Goal: Check status

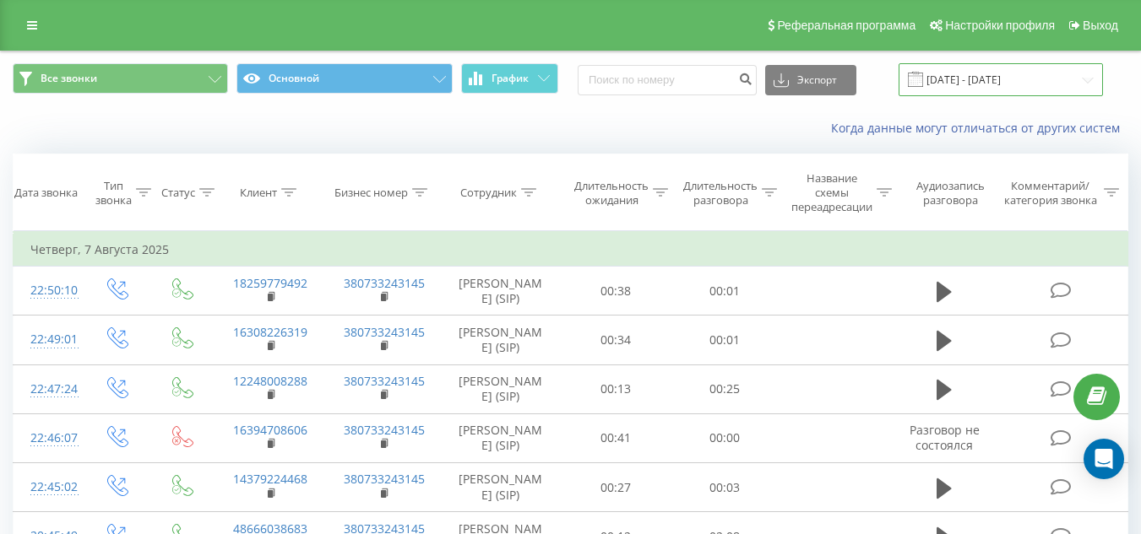
click at [968, 80] on input "[DATE] - [DATE]" at bounding box center [1000, 79] width 204 height 33
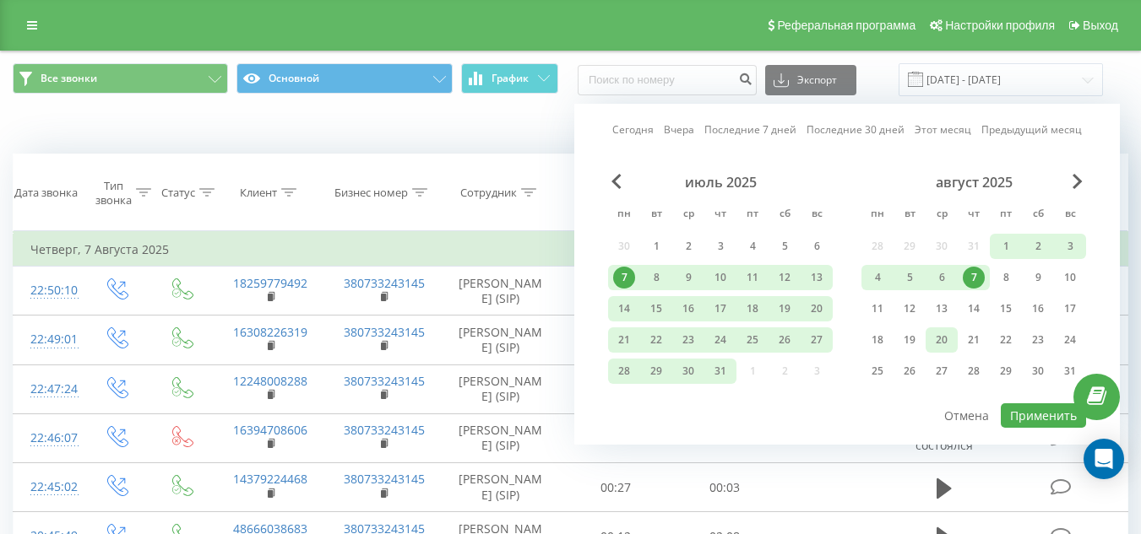
click at [945, 344] on div "20" at bounding box center [941, 340] width 22 height 22
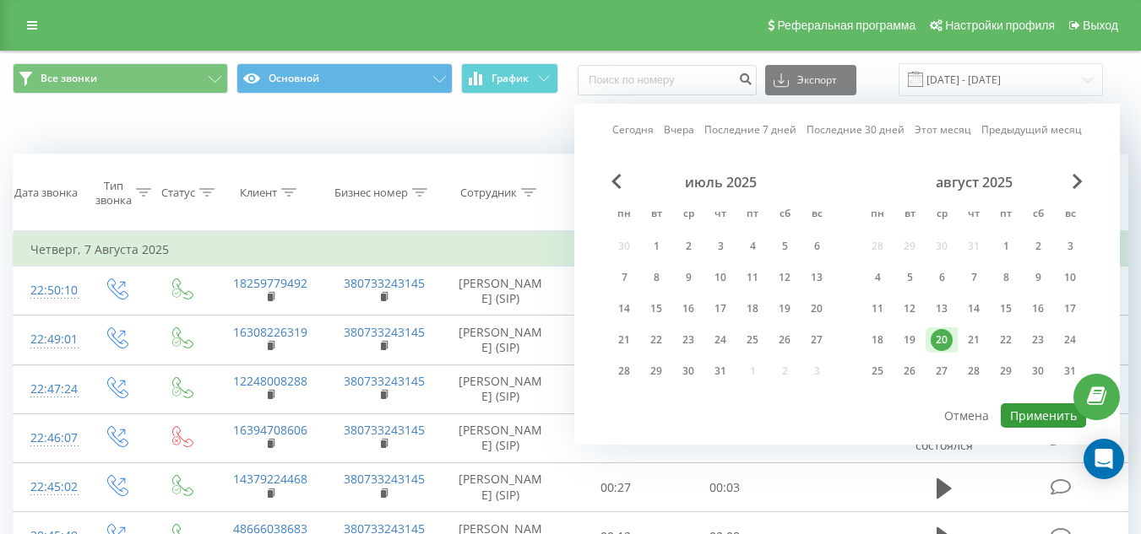
click at [1019, 410] on button "Применить" at bounding box center [1043, 416] width 85 height 24
type input "[DATE] - [DATE]"
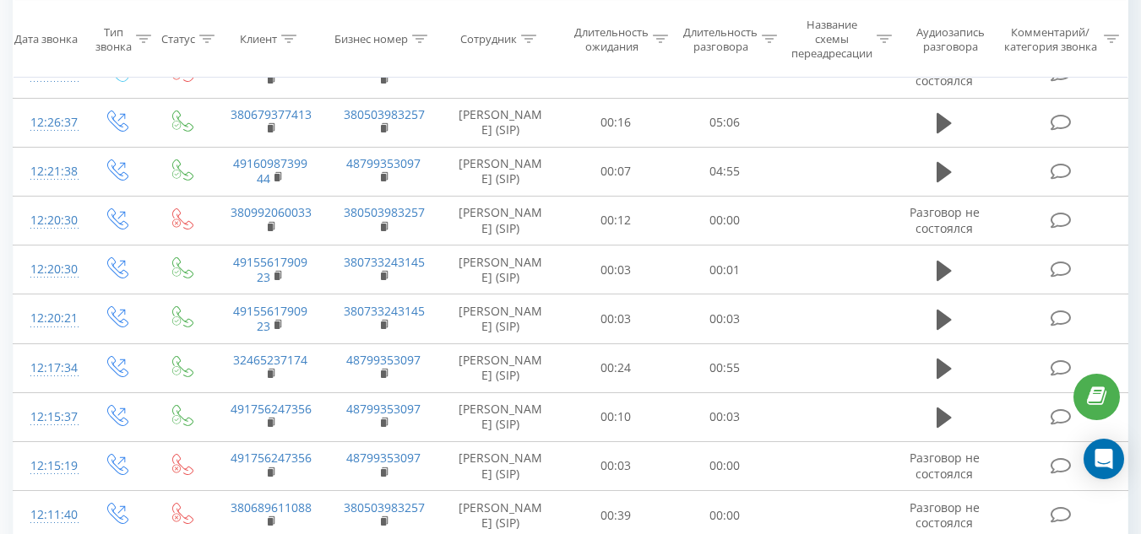
scroll to position [507, 0]
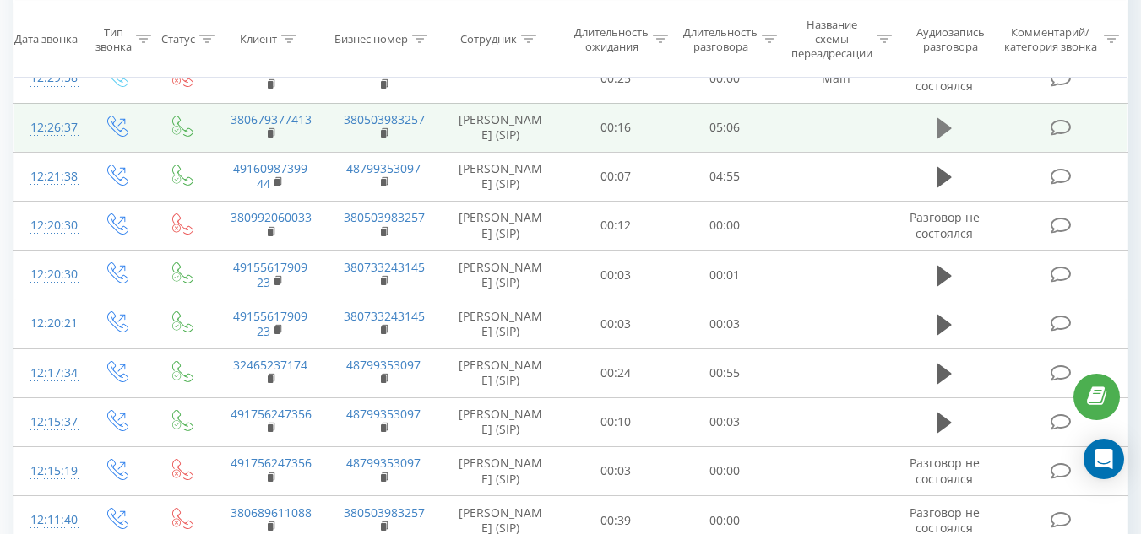
click at [950, 140] on icon at bounding box center [943, 129] width 15 height 24
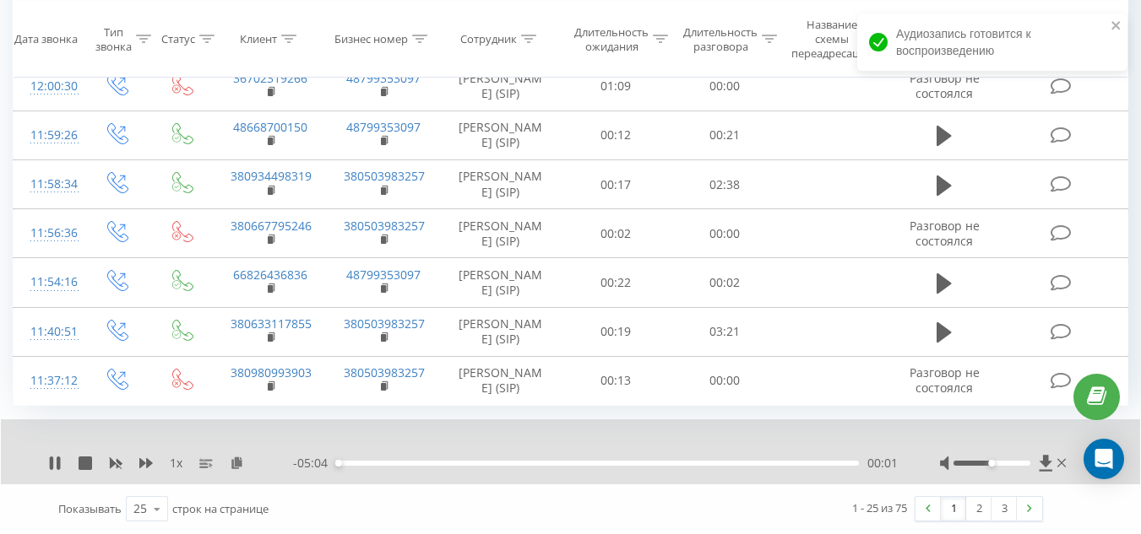
scroll to position [1167, 0]
click at [973, 514] on link "2" at bounding box center [978, 509] width 25 height 24
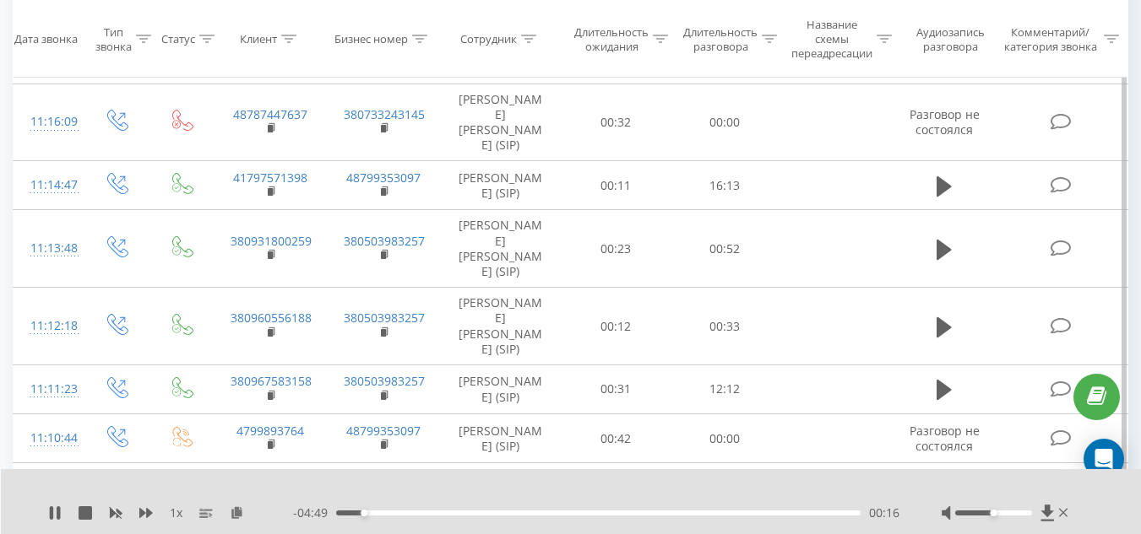
scroll to position [969, 0]
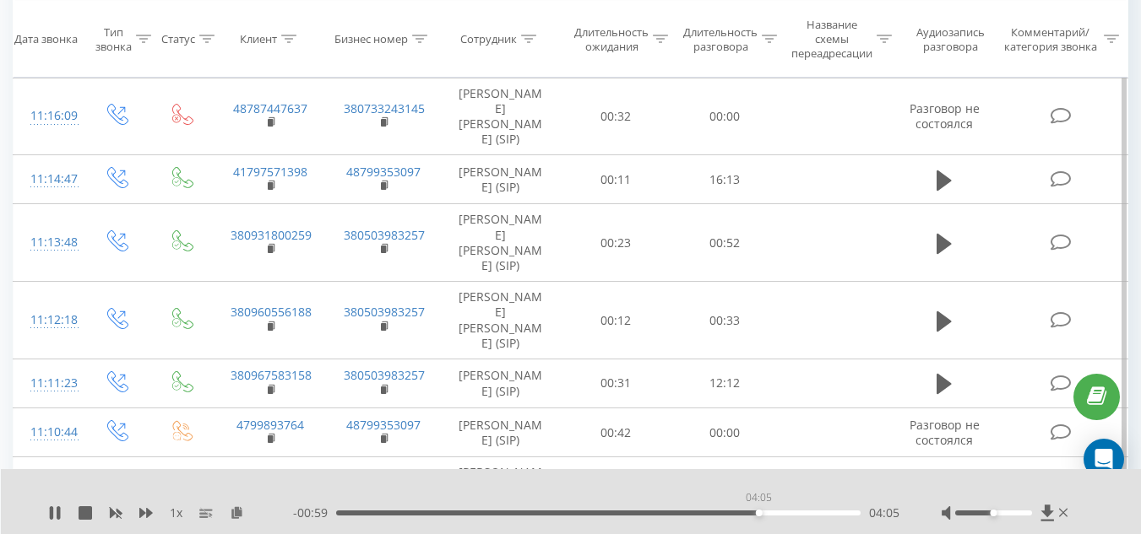
click at [758, 515] on div "04:05" at bounding box center [598, 513] width 524 height 5
click at [831, 511] on div "04:48" at bounding box center [598, 513] width 524 height 5
click at [795, 513] on div "04:27" at bounding box center [598, 513] width 524 height 5
click at [827, 514] on div "04:45" at bounding box center [598, 513] width 524 height 5
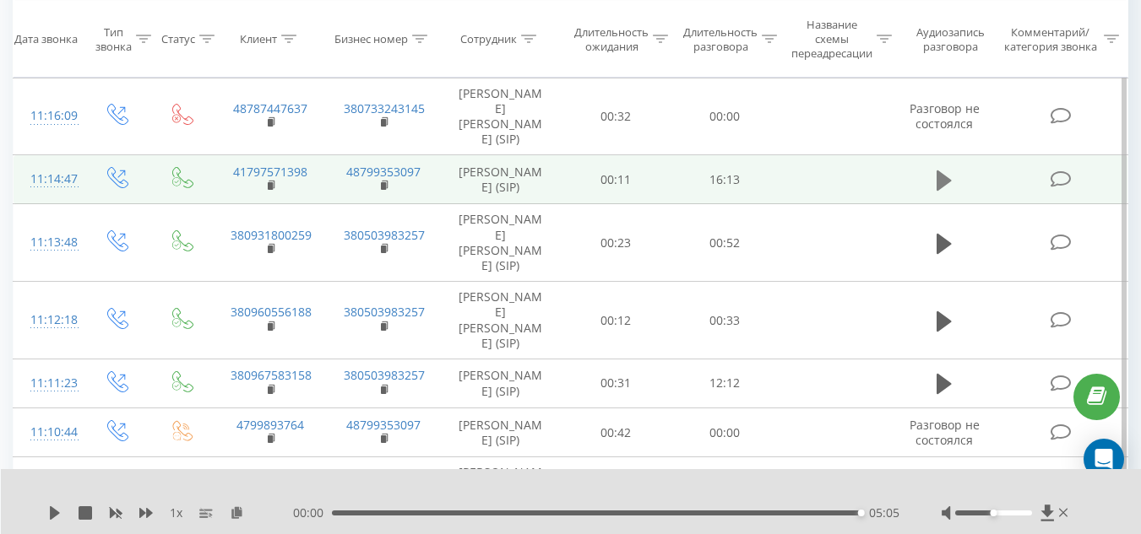
click at [949, 193] on icon at bounding box center [943, 181] width 15 height 24
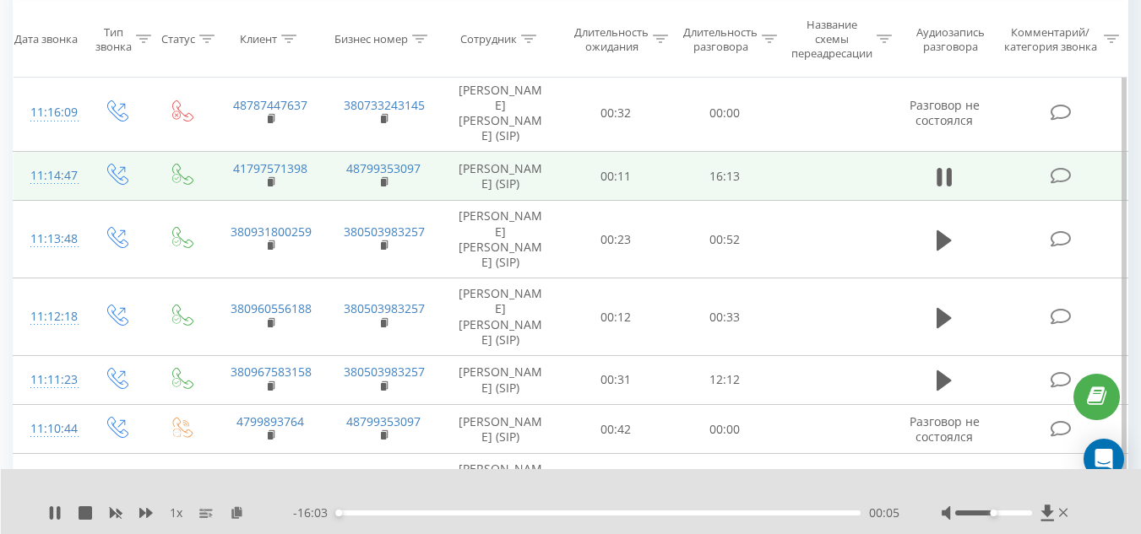
scroll to position [1015, 0]
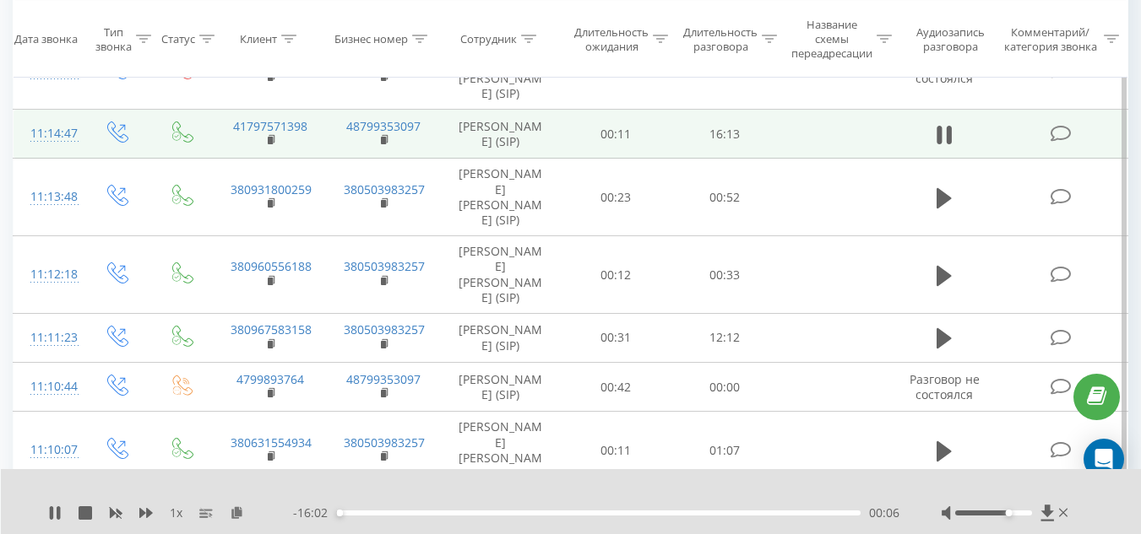
click at [1007, 512] on div at bounding box center [993, 513] width 77 height 5
click at [1007, 512] on div "Accessibility label" at bounding box center [1008, 513] width 7 height 7
drag, startPoint x: 1007, startPoint y: 512, endPoint x: 1065, endPoint y: 505, distance: 57.8
click at [1065, 505] on div at bounding box center [1006, 513] width 130 height 17
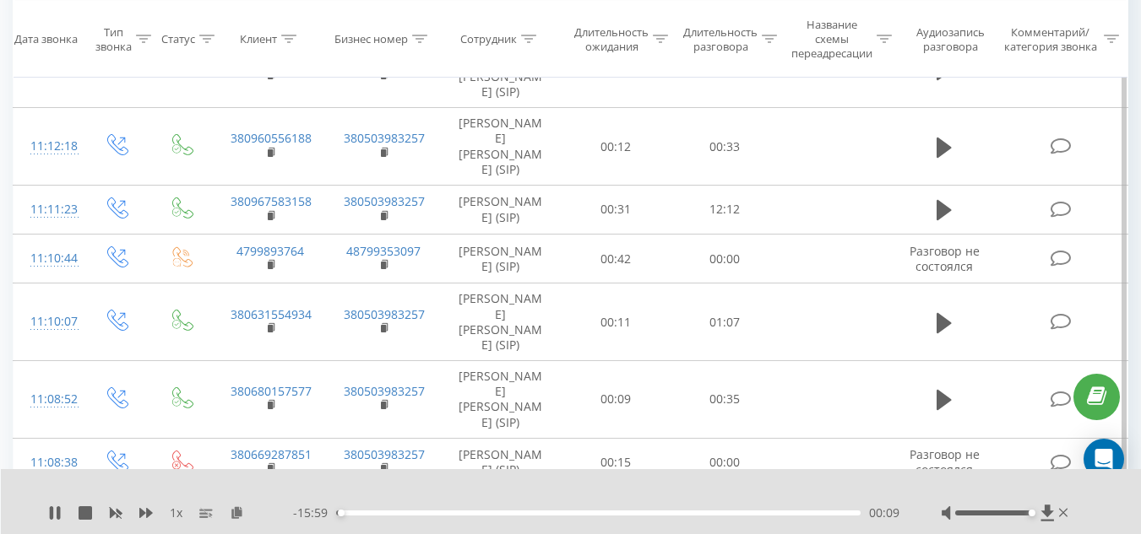
scroll to position [1147, 0]
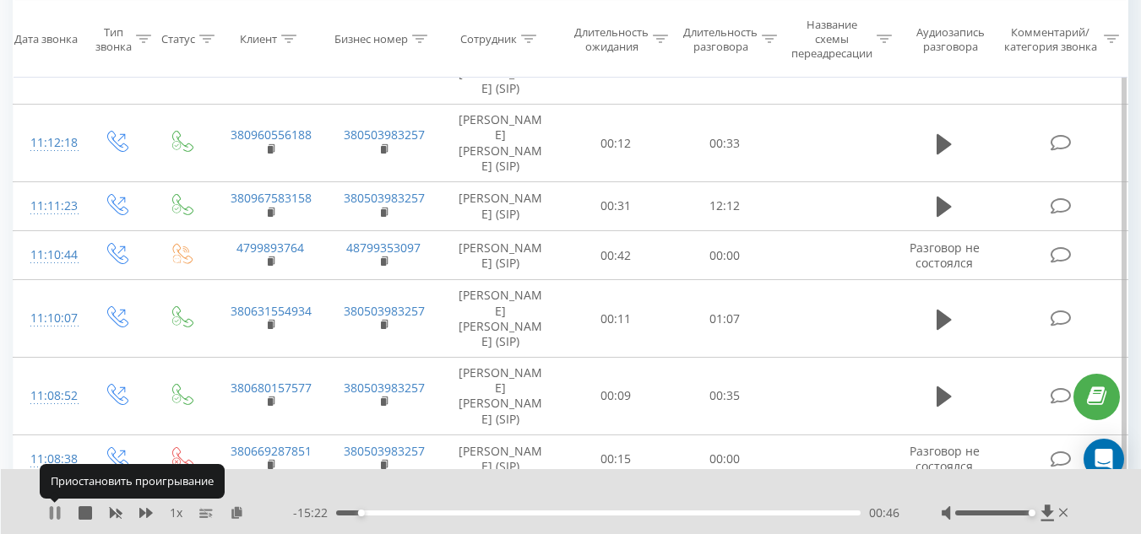
click at [61, 514] on icon at bounding box center [55, 514] width 14 height 14
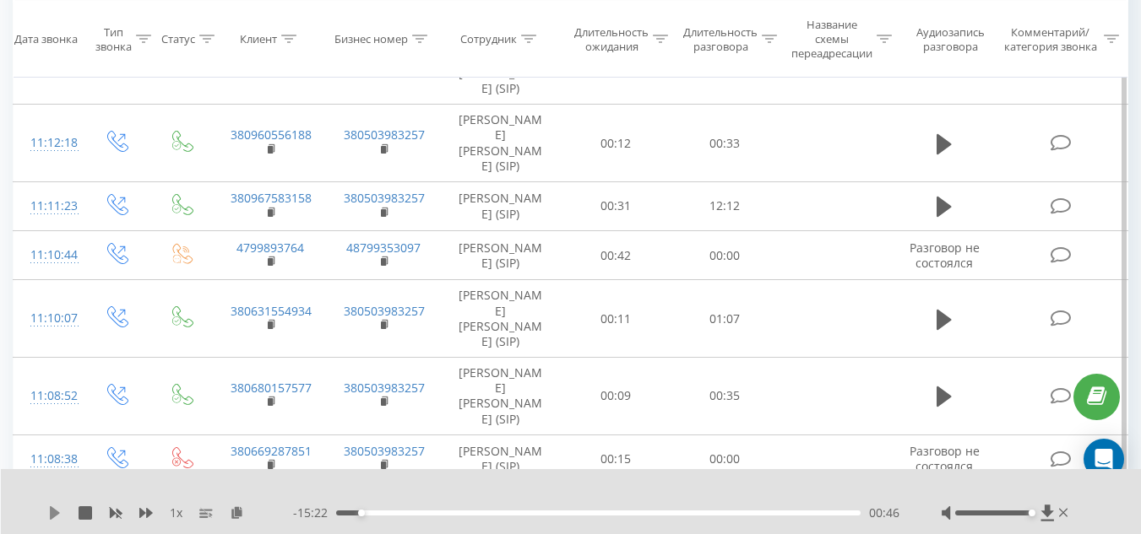
click at [61, 512] on icon at bounding box center [55, 514] width 14 height 14
click at [485, 513] on div "04:35" at bounding box center [598, 513] width 524 height 5
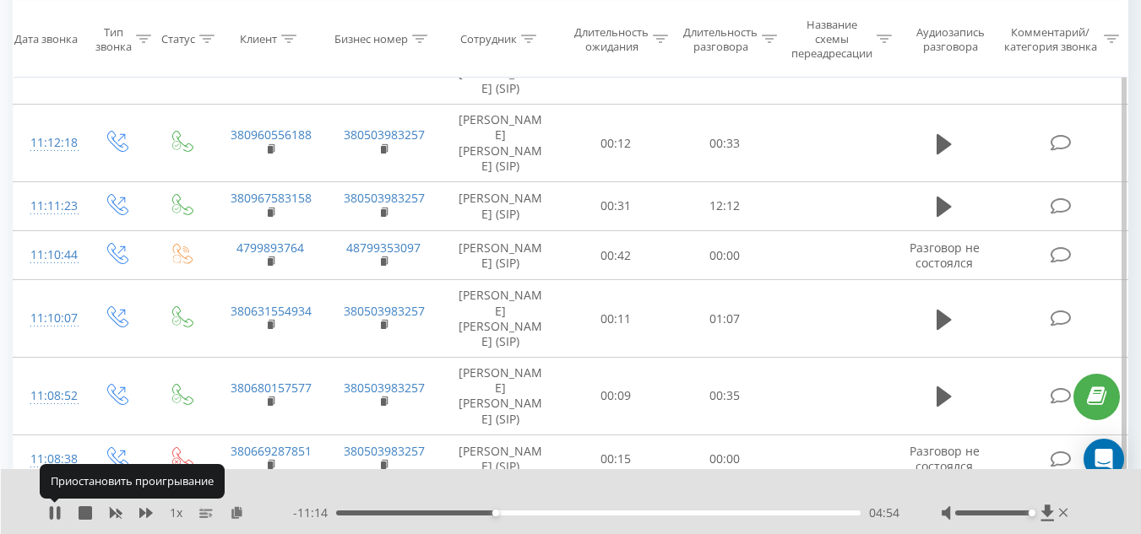
drag, startPoint x: 57, startPoint y: 512, endPoint x: 0, endPoint y: 541, distance: 63.8
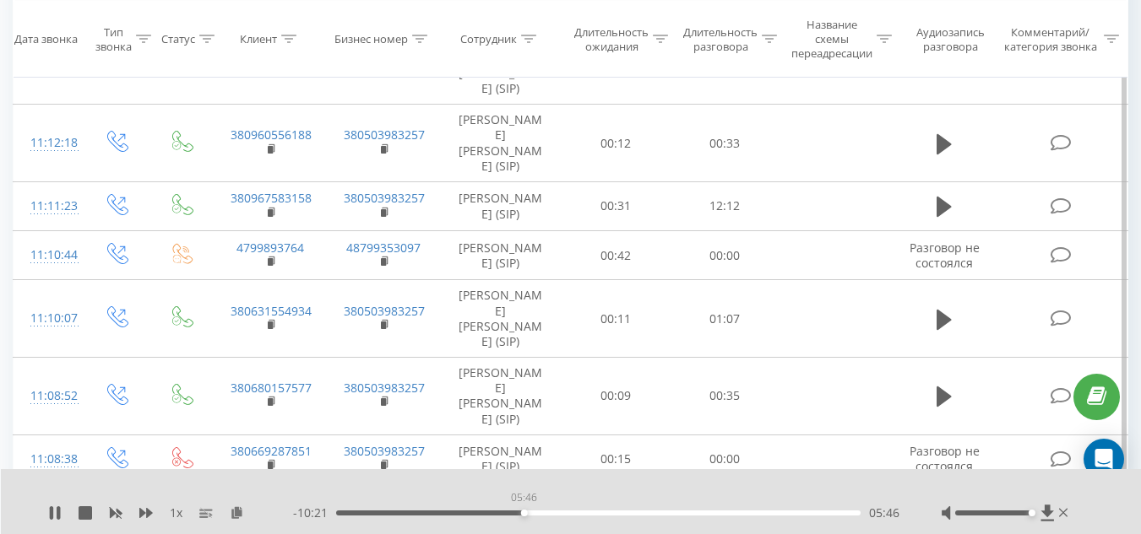
click at [523, 513] on div "05:46" at bounding box center [598, 513] width 524 height 5
click at [57, 513] on icon at bounding box center [55, 514] width 14 height 14
